Goal: Transaction & Acquisition: Purchase product/service

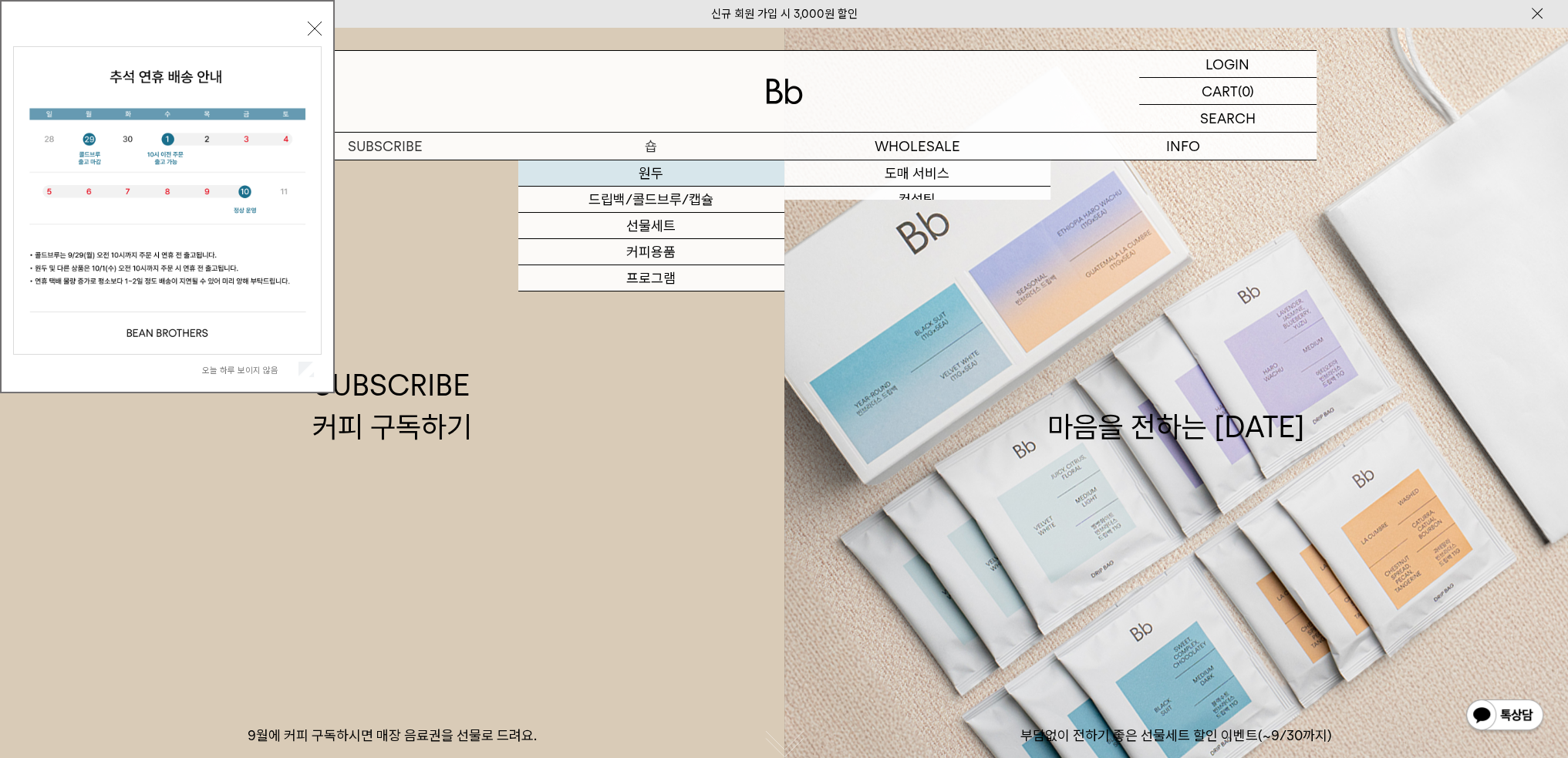
click at [658, 178] on link "원두" at bounding box center [651, 173] width 266 height 26
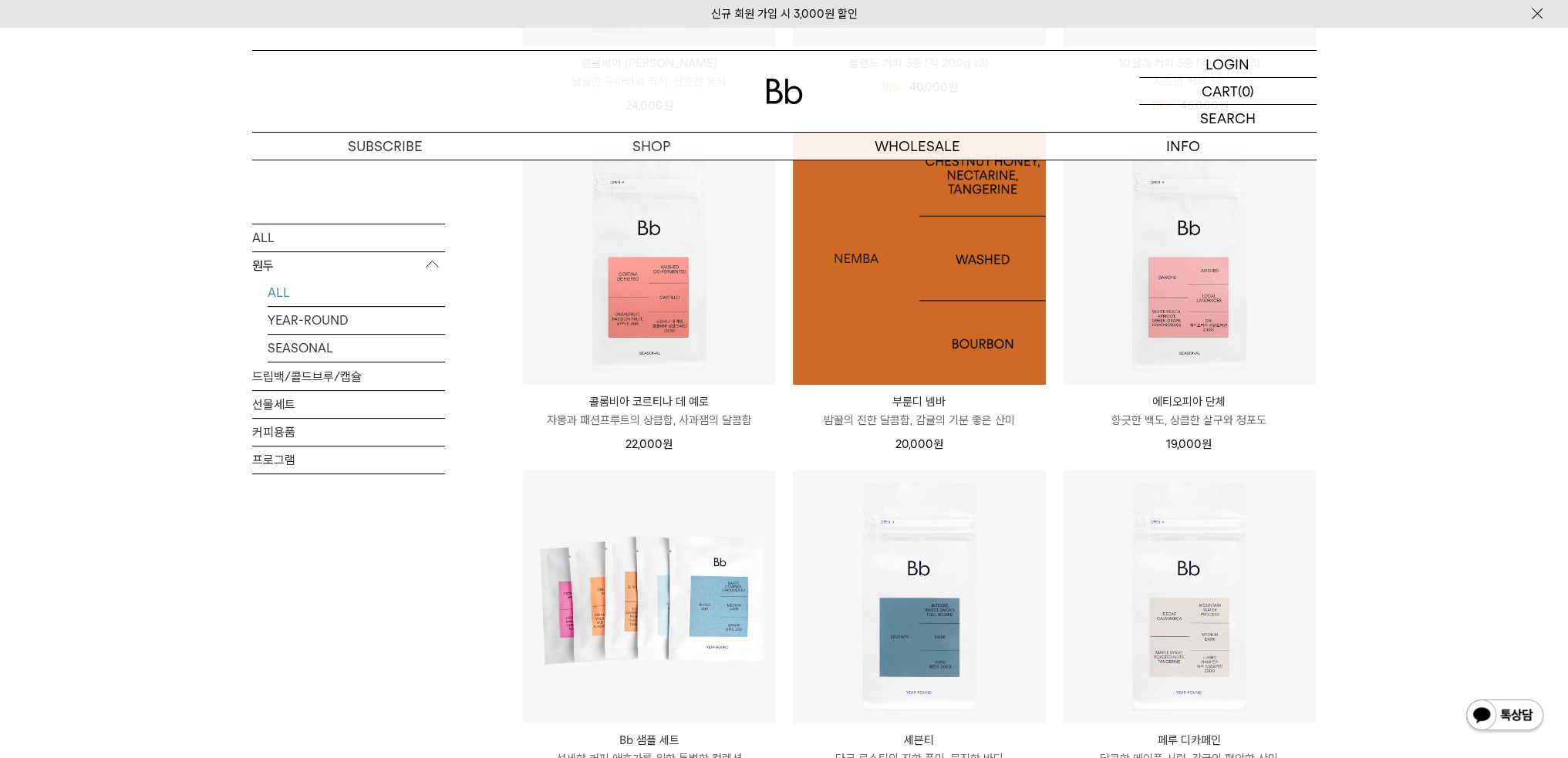
scroll to position [693, 0]
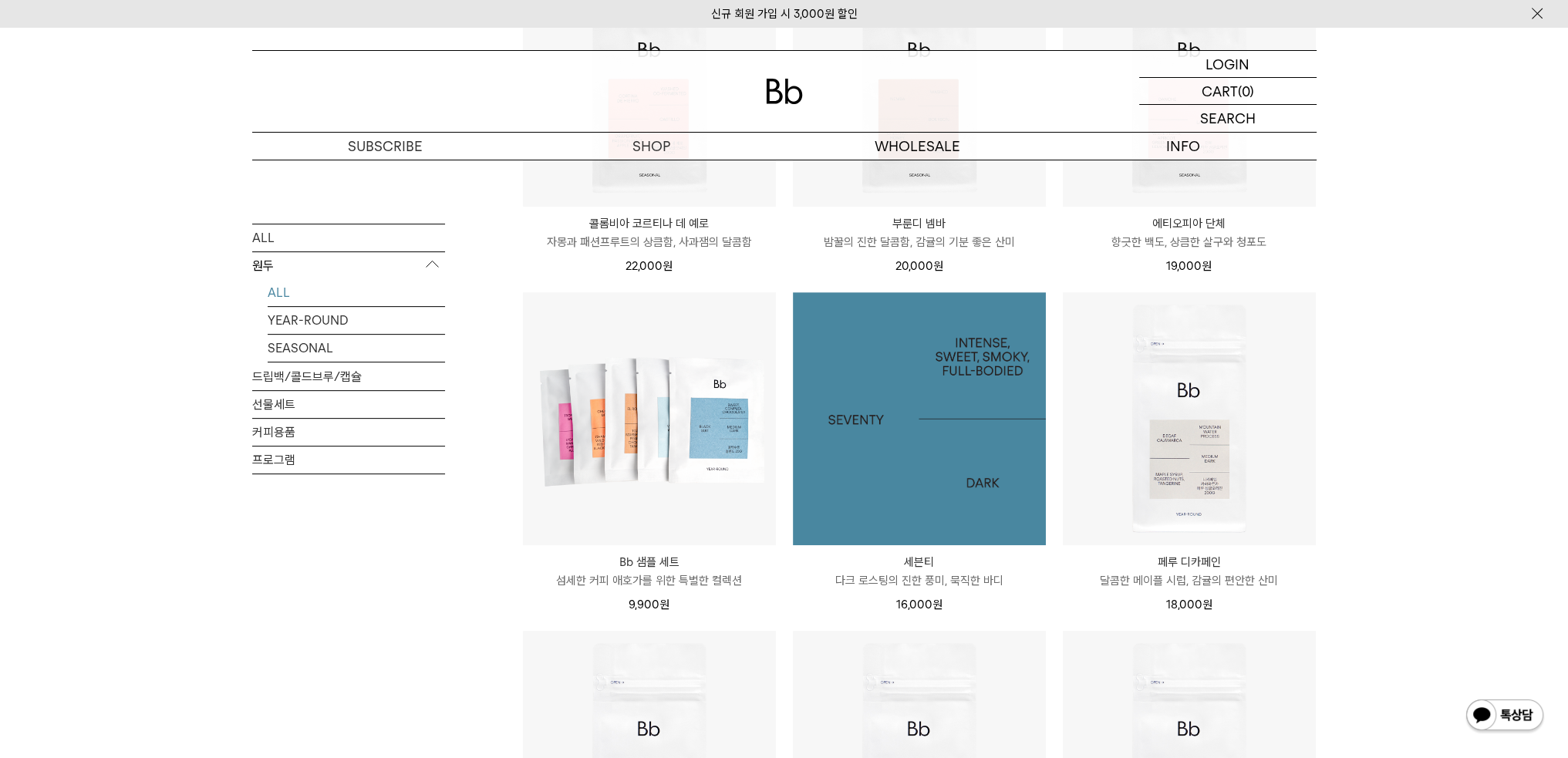
click at [922, 473] on img at bounding box center [919, 418] width 253 height 253
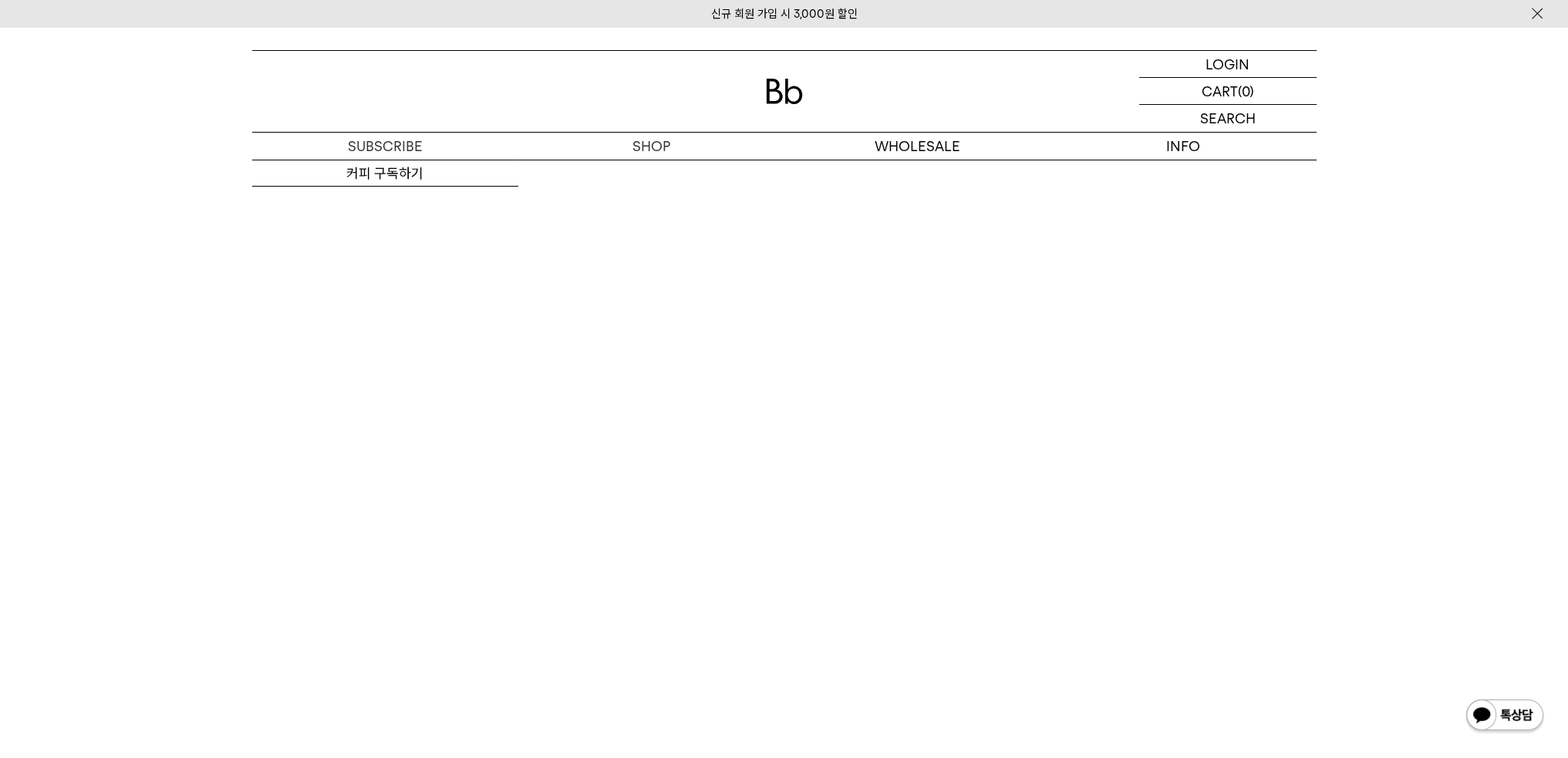
scroll to position [2236, 0]
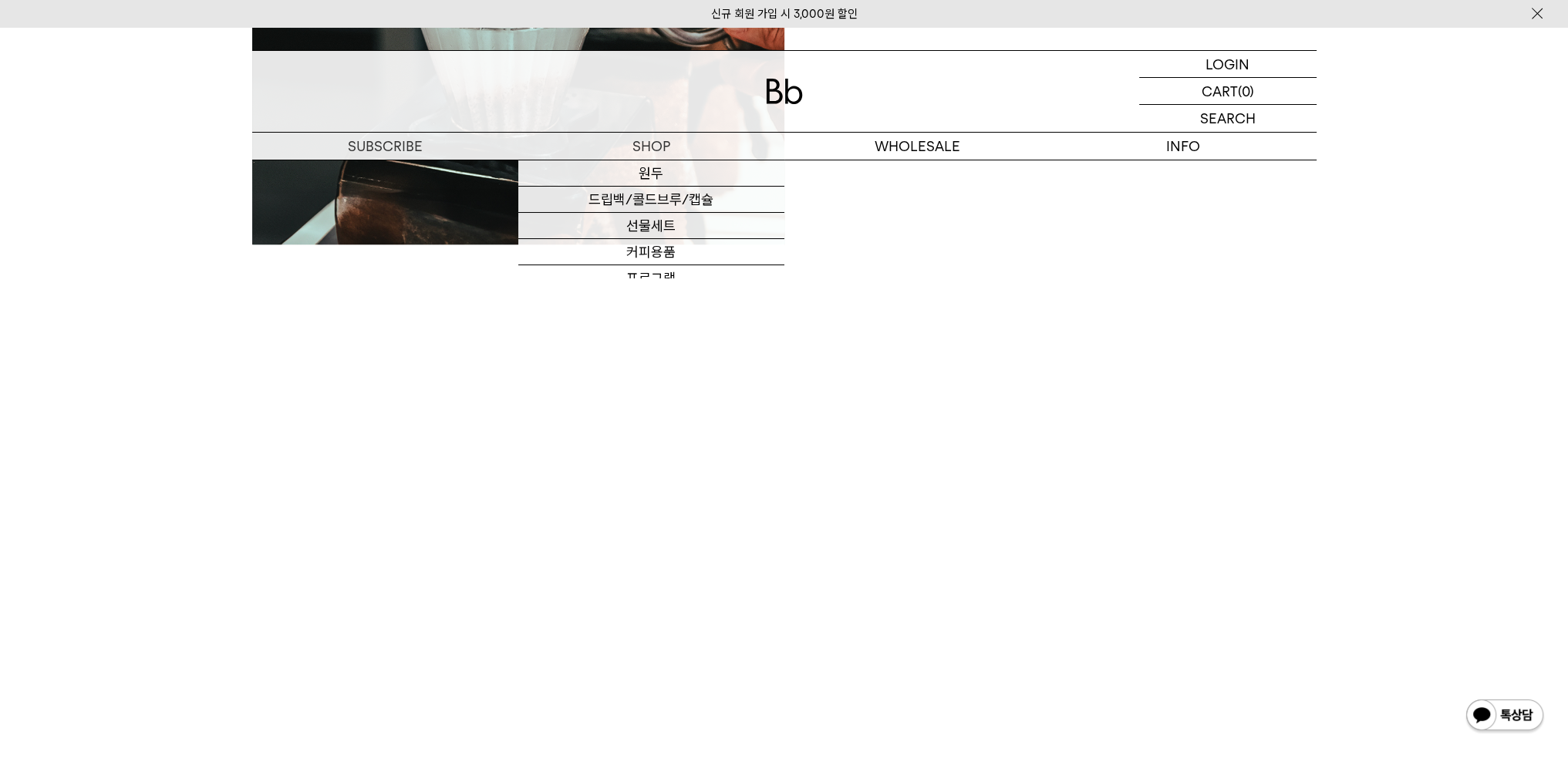
click at [720, 320] on div "BREW GUIDE 집에서도 카페처럼 맛있는 커피를 내려 드실 ﻿수 있게 Bb가 도와 드려요. '레시피 보러 가기'를 누르시면, 추출 시간 및…" at bounding box center [784, 55] width 1064 height 686
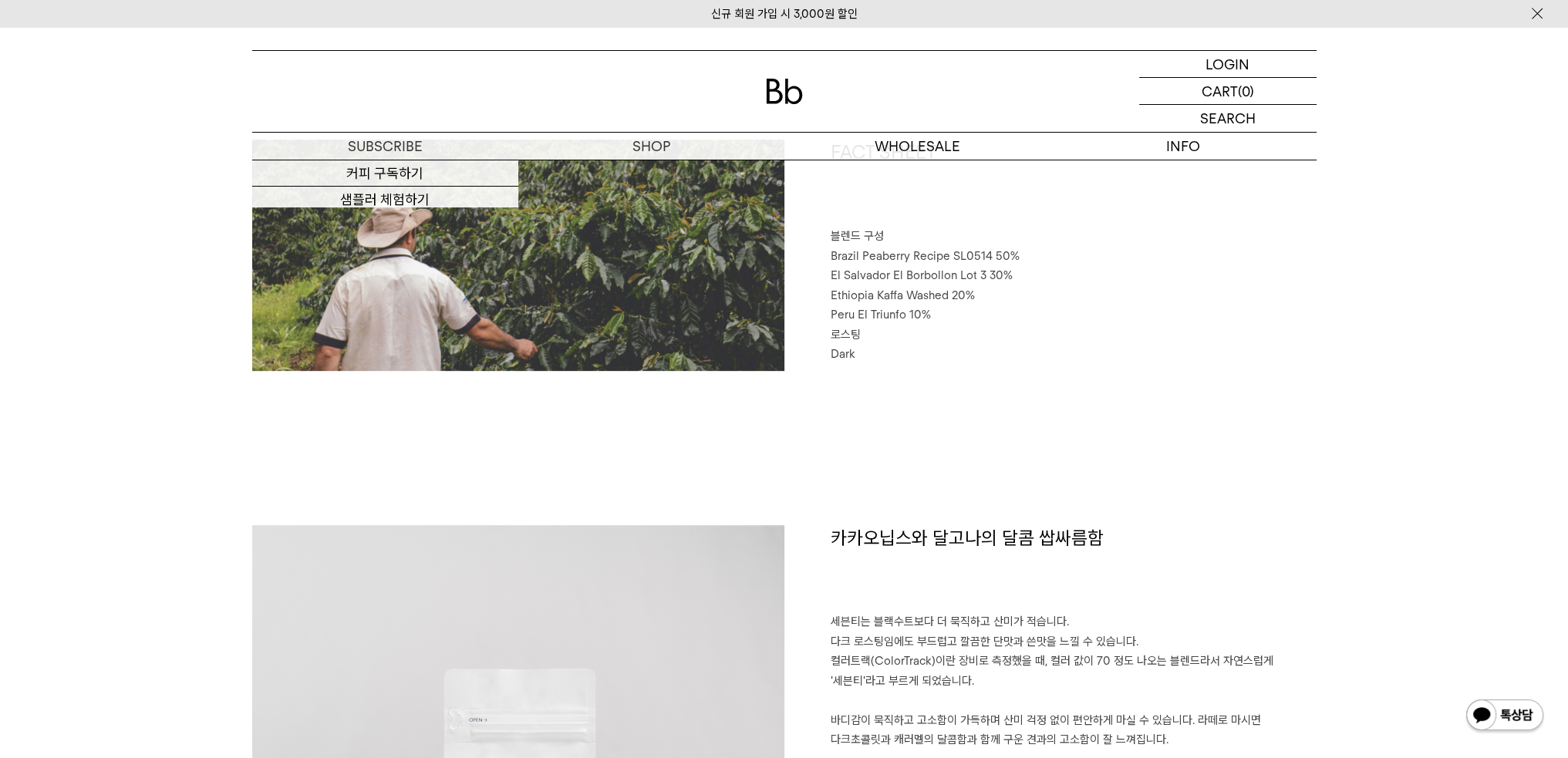
scroll to position [660, 0]
